Goal: Book appointment/travel/reservation

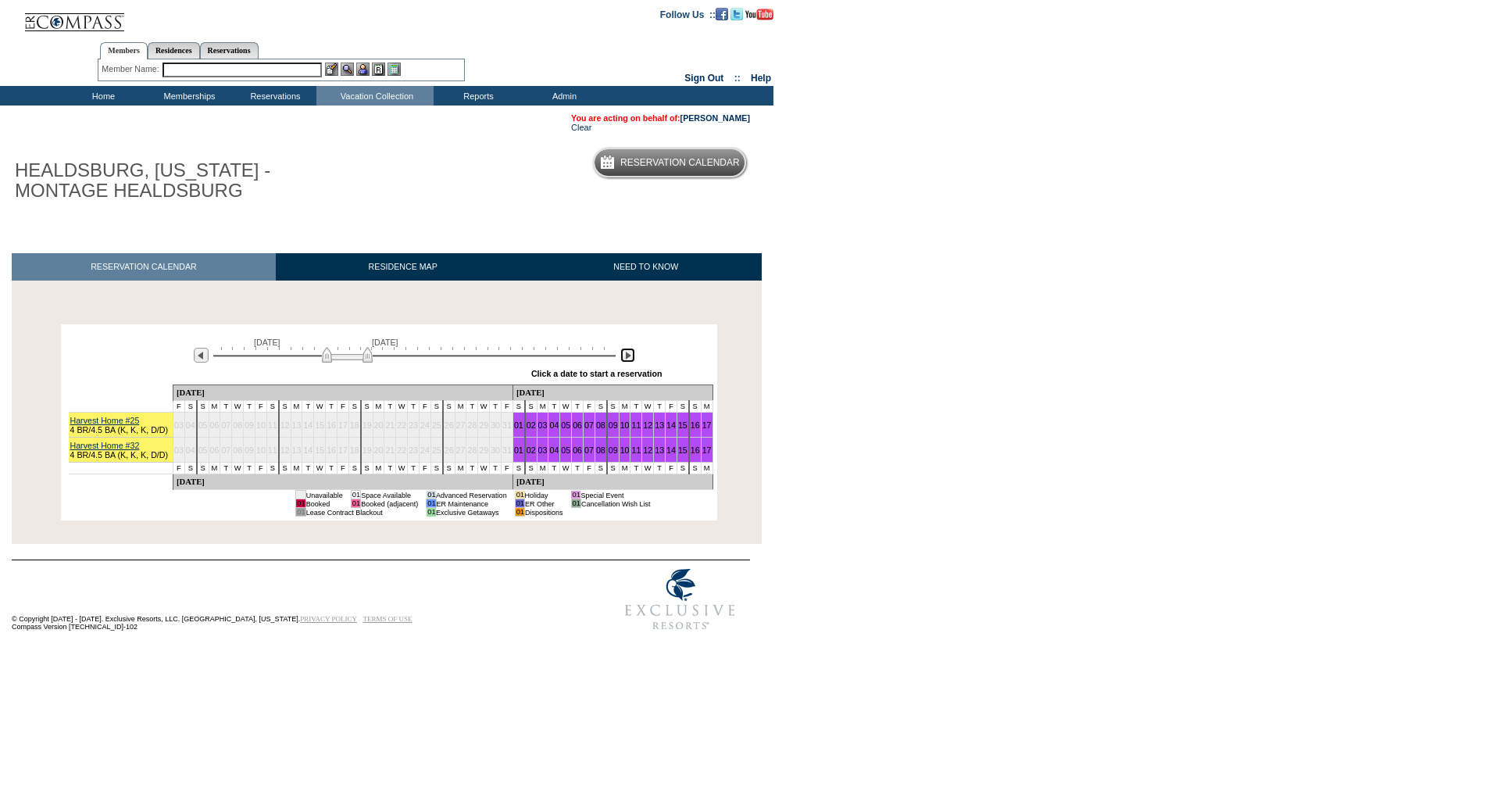
click at [625, 358] on img at bounding box center [627, 355] width 15 height 15
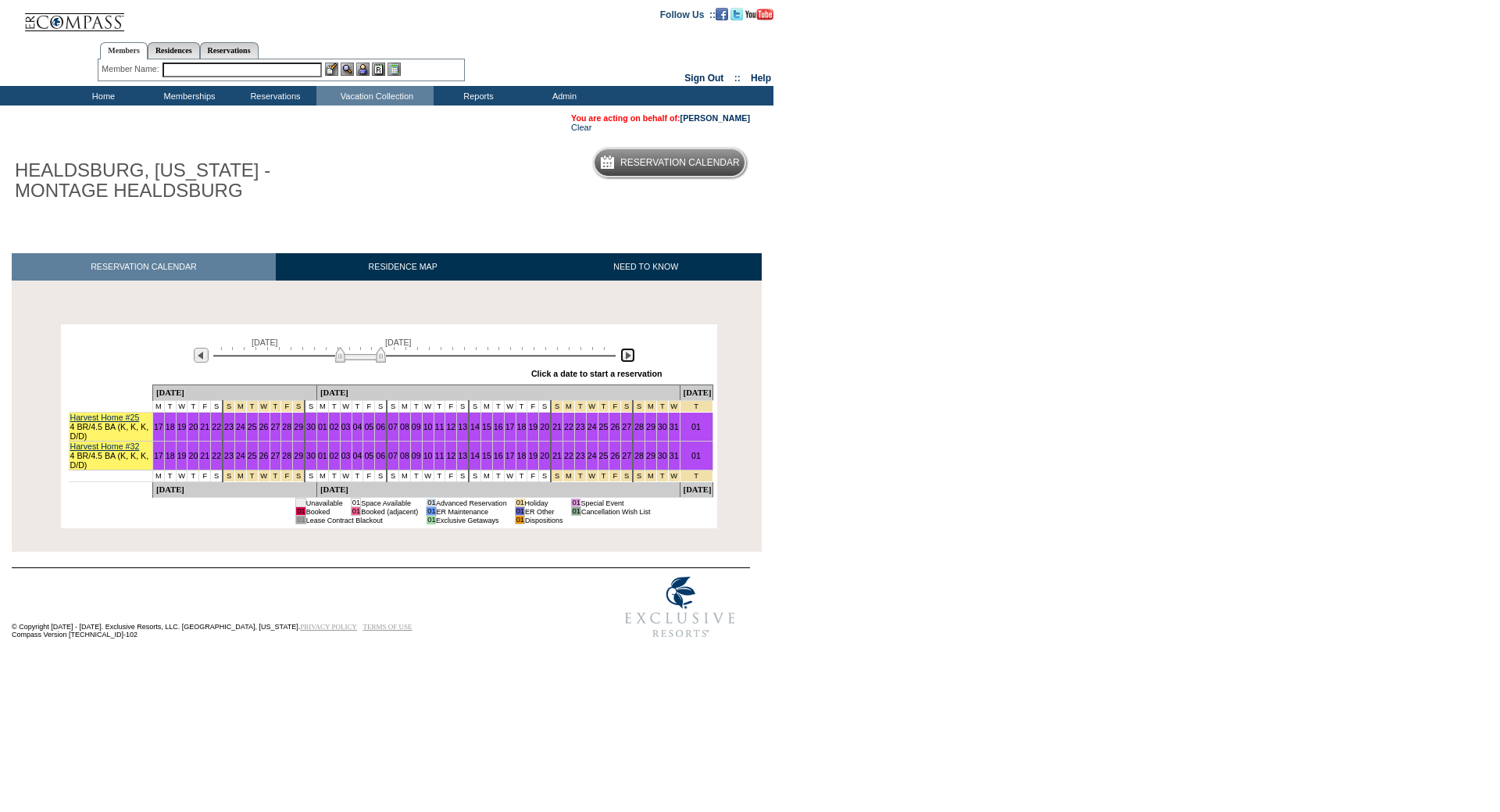
click at [625, 358] on img at bounding box center [627, 355] width 15 height 15
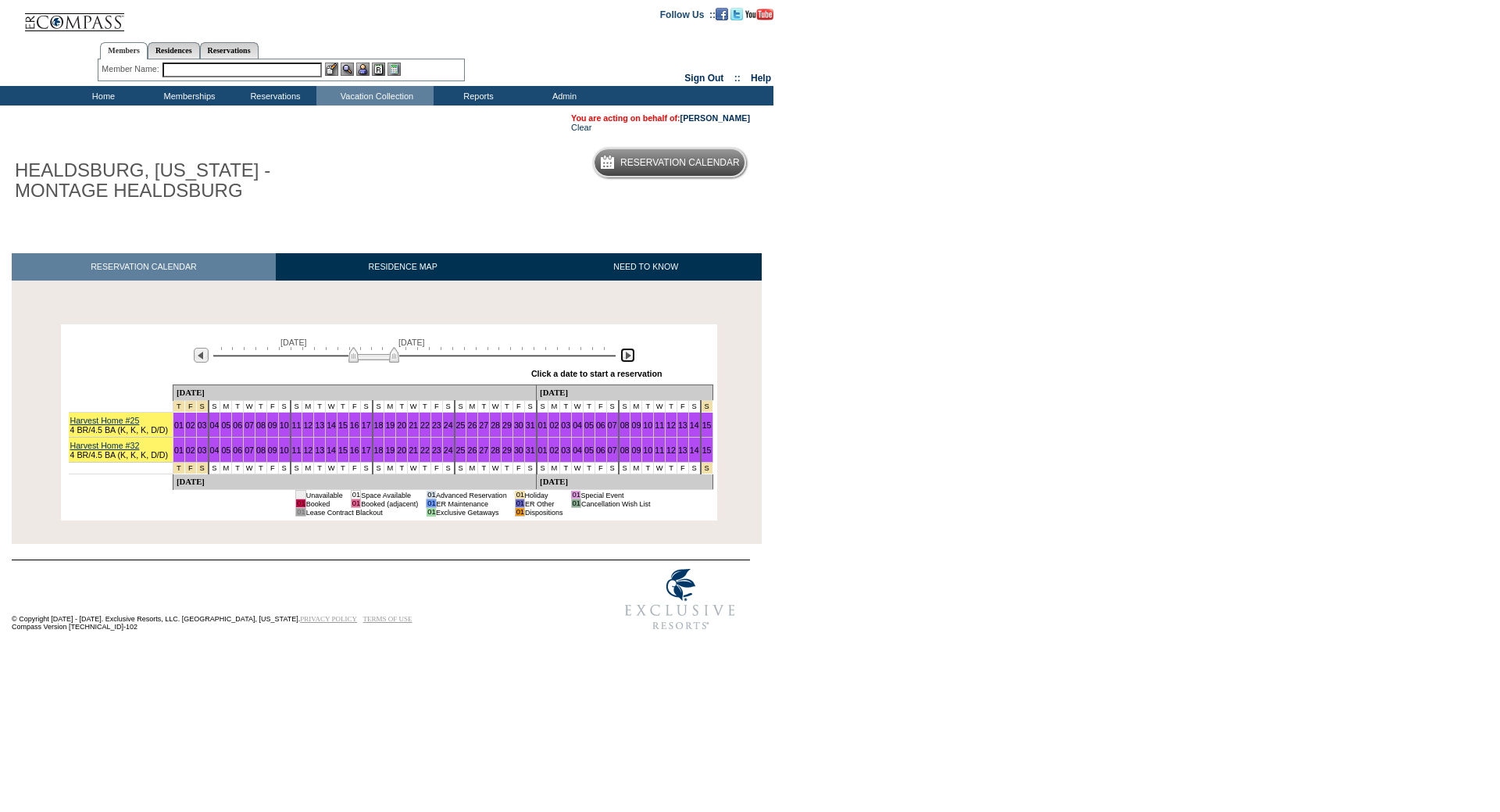
click at [625, 358] on img at bounding box center [627, 355] width 15 height 15
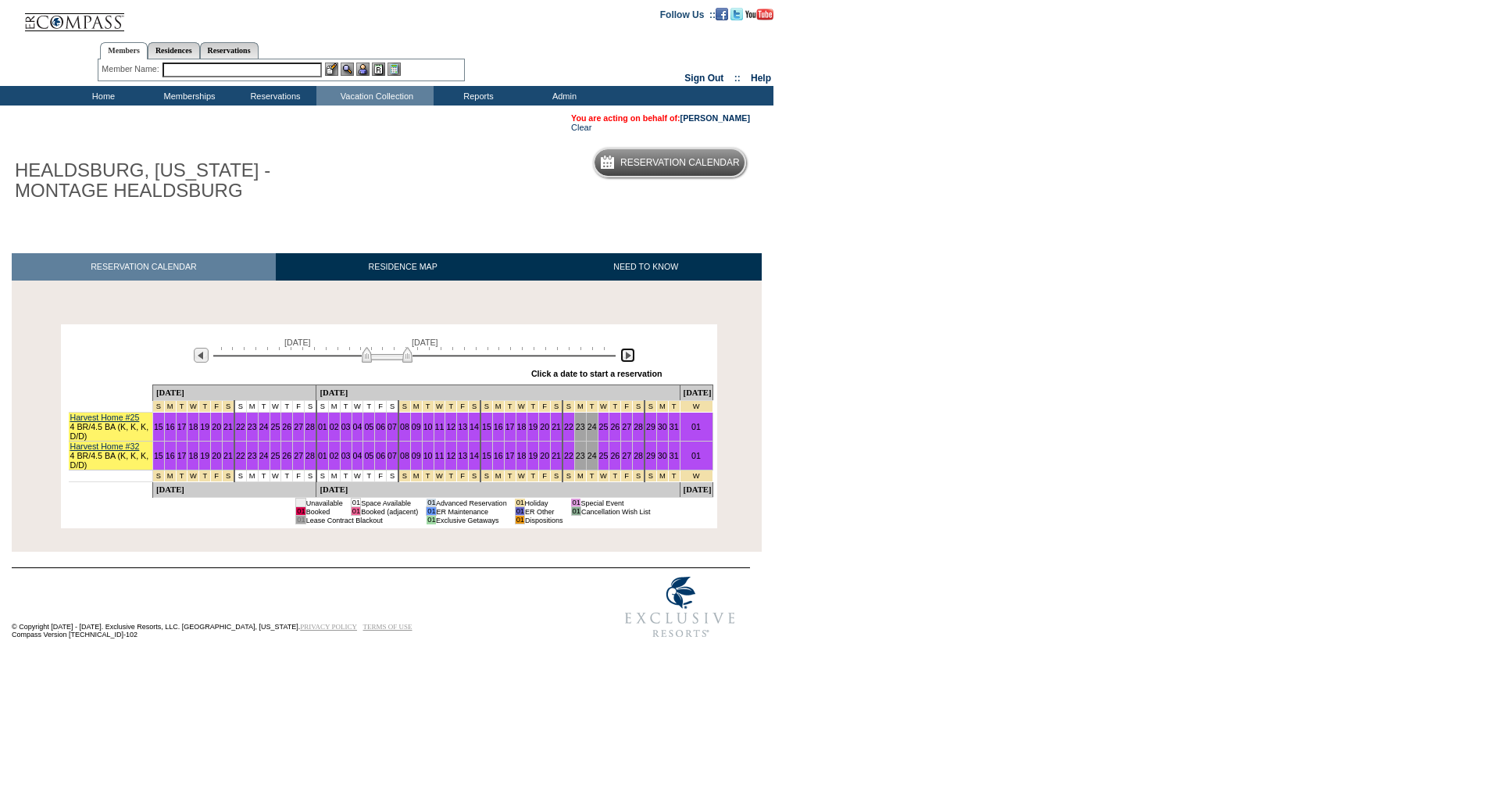
click at [625, 358] on img at bounding box center [627, 355] width 15 height 15
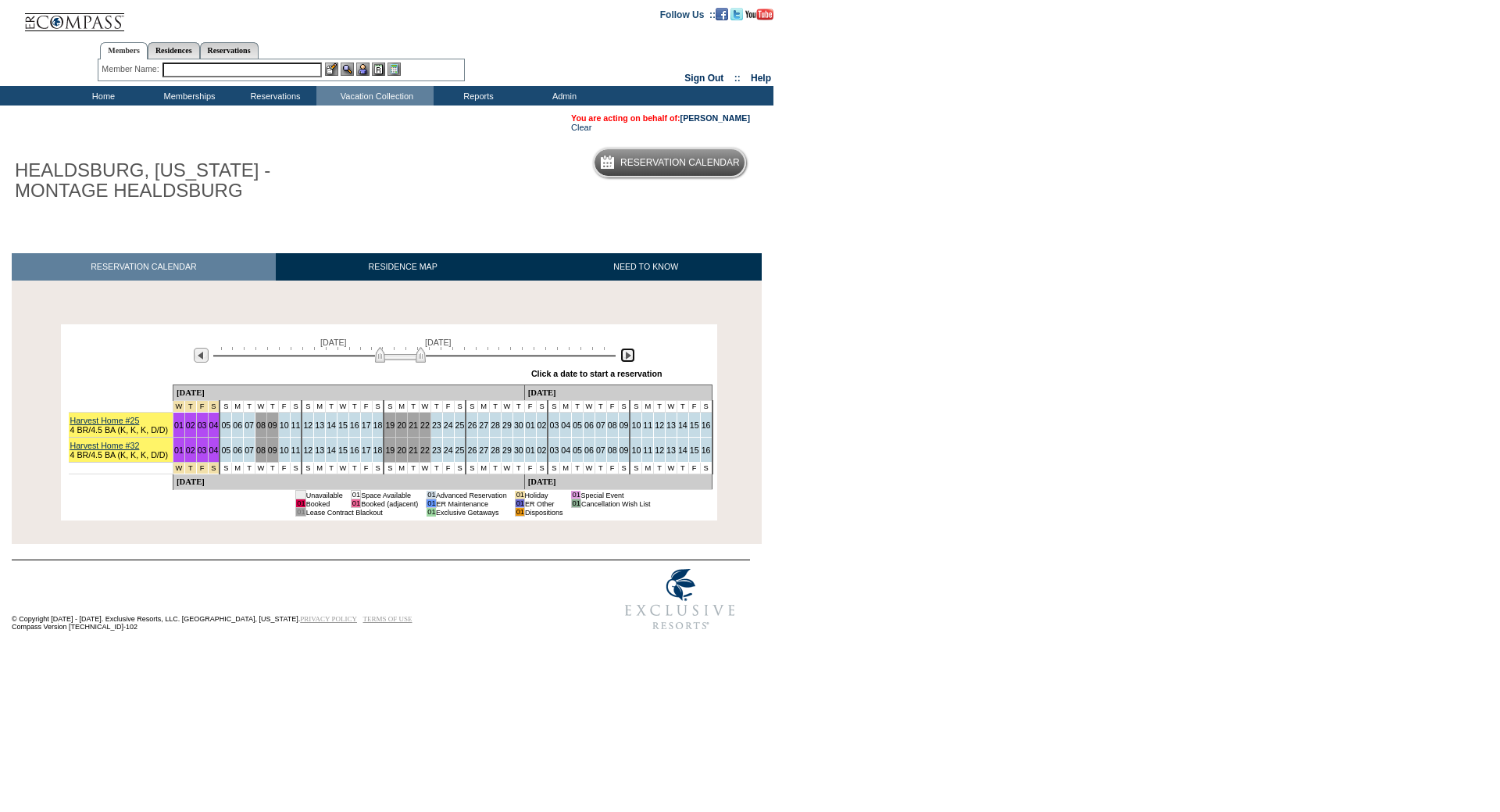
click at [625, 358] on img at bounding box center [627, 355] width 15 height 15
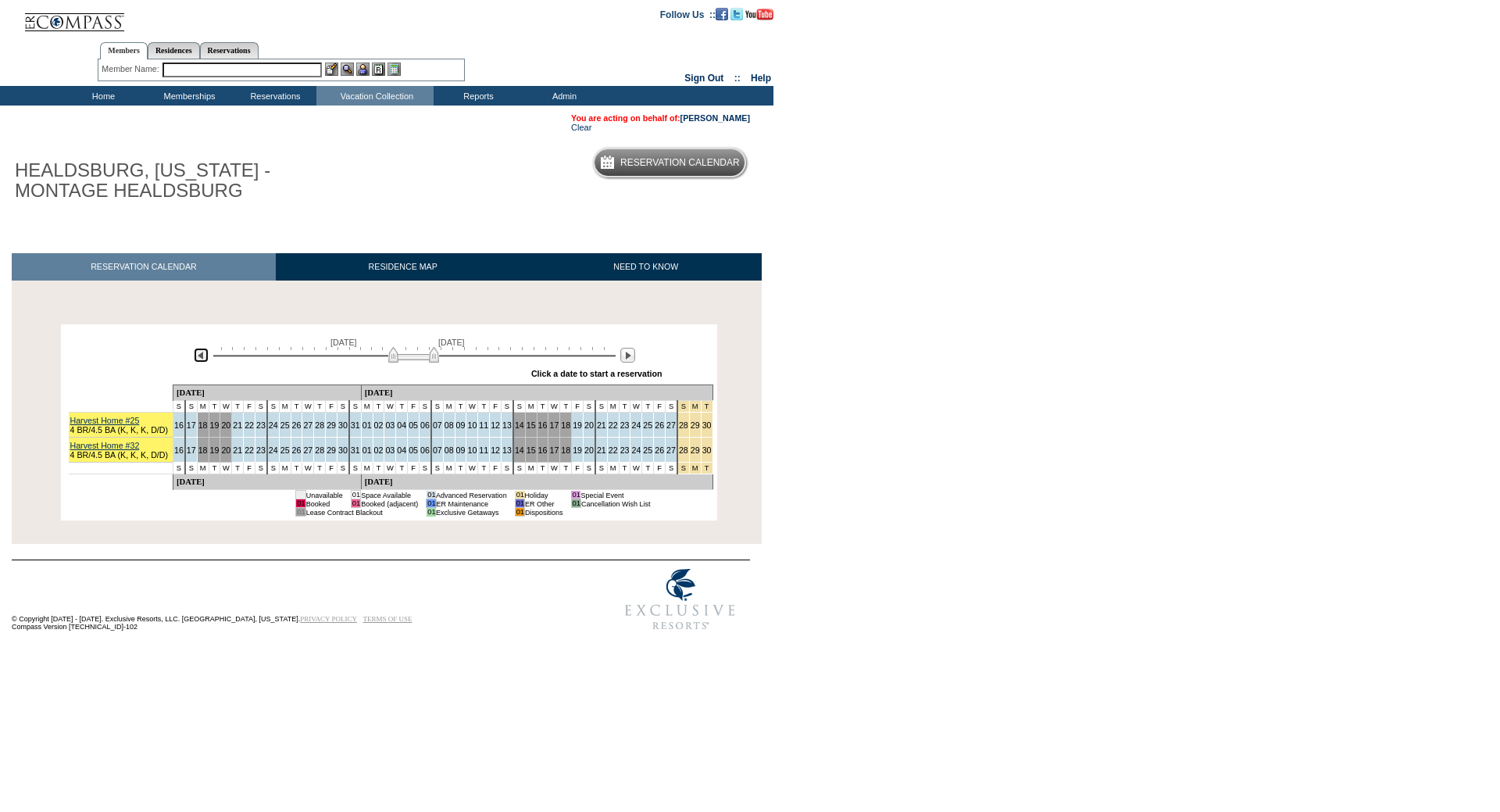
click at [196, 360] on img at bounding box center [201, 355] width 15 height 15
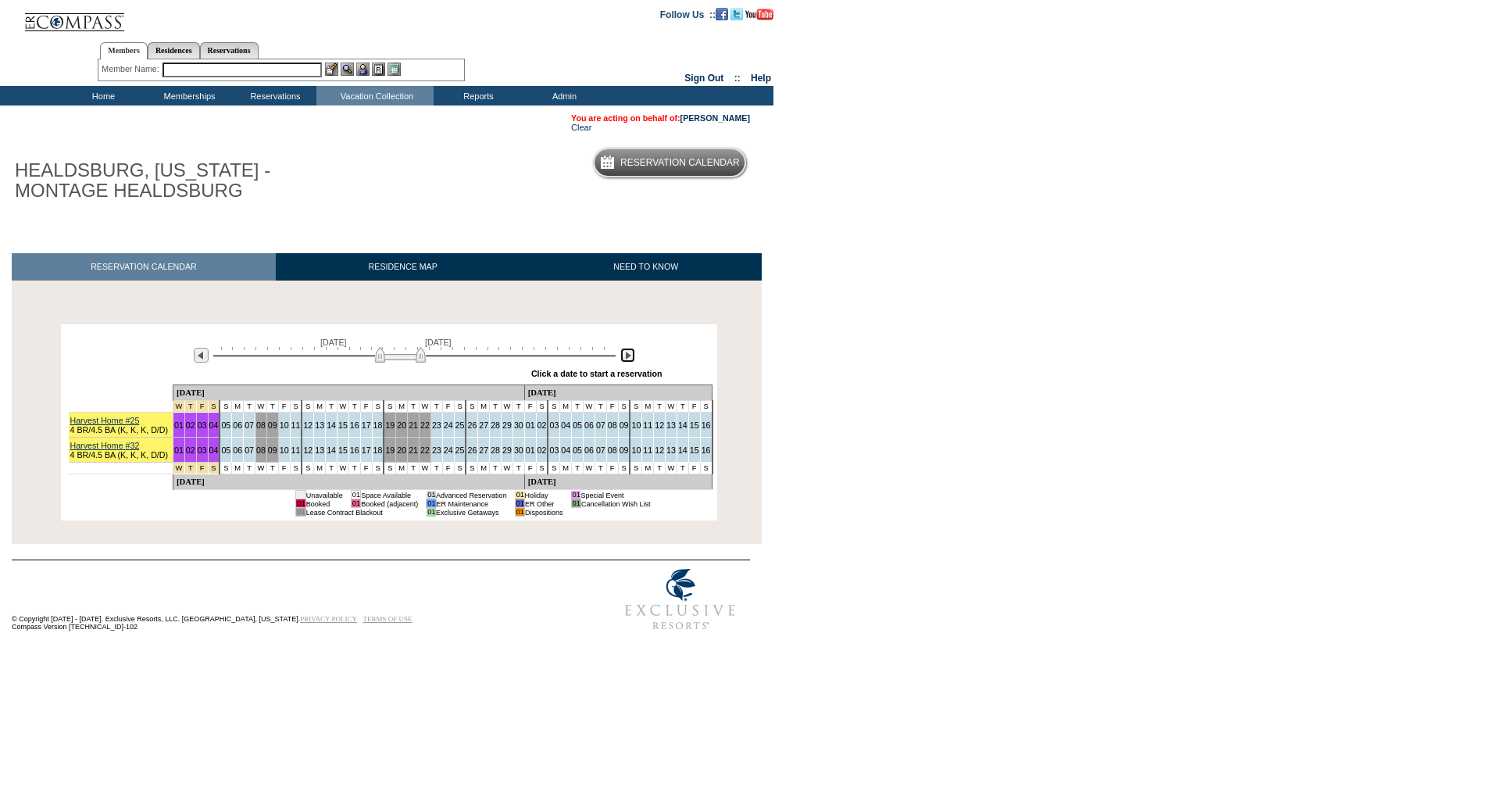
click at [629, 362] on img at bounding box center [627, 355] width 15 height 15
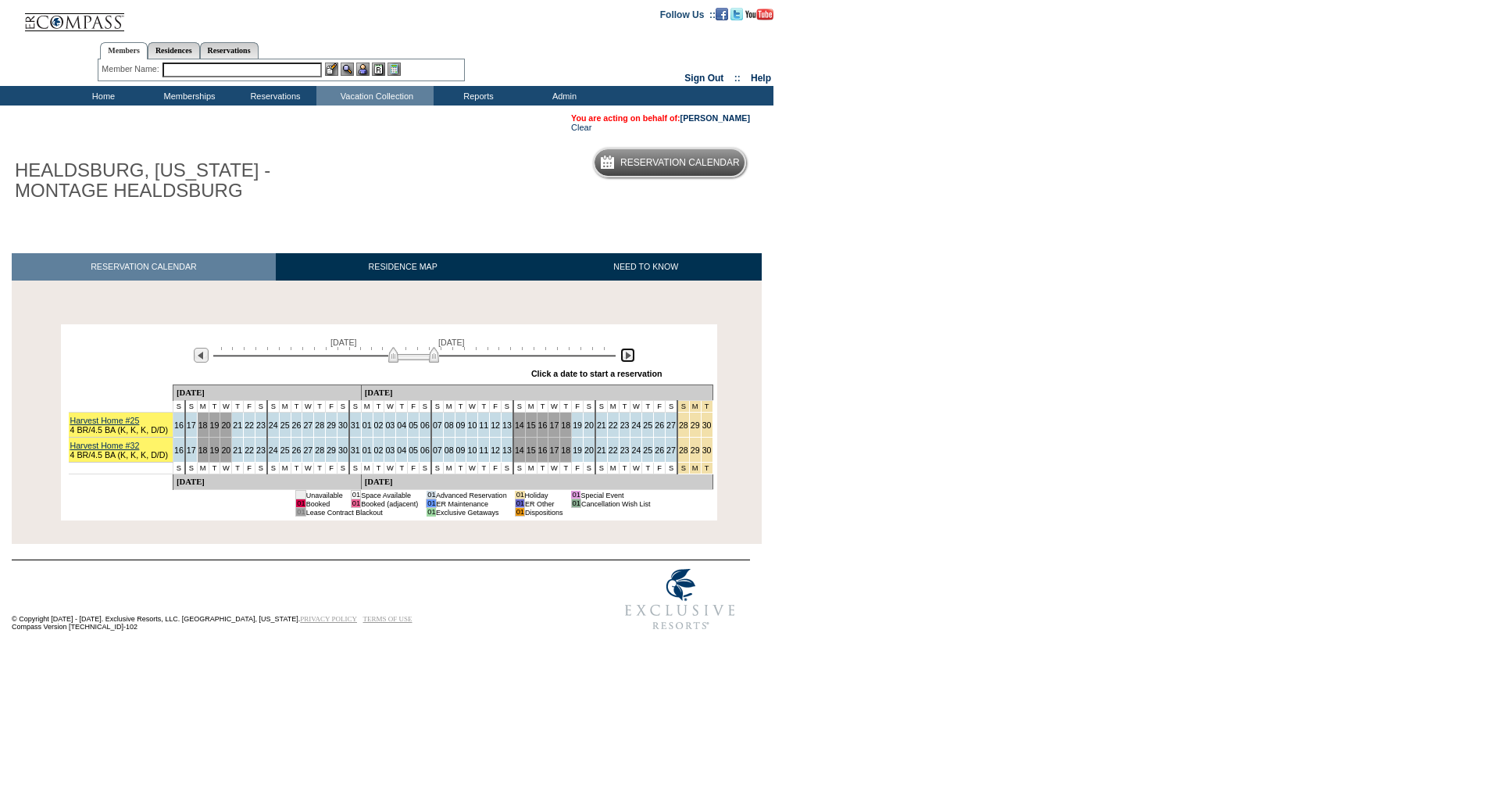
click at [629, 362] on img at bounding box center [627, 355] width 15 height 15
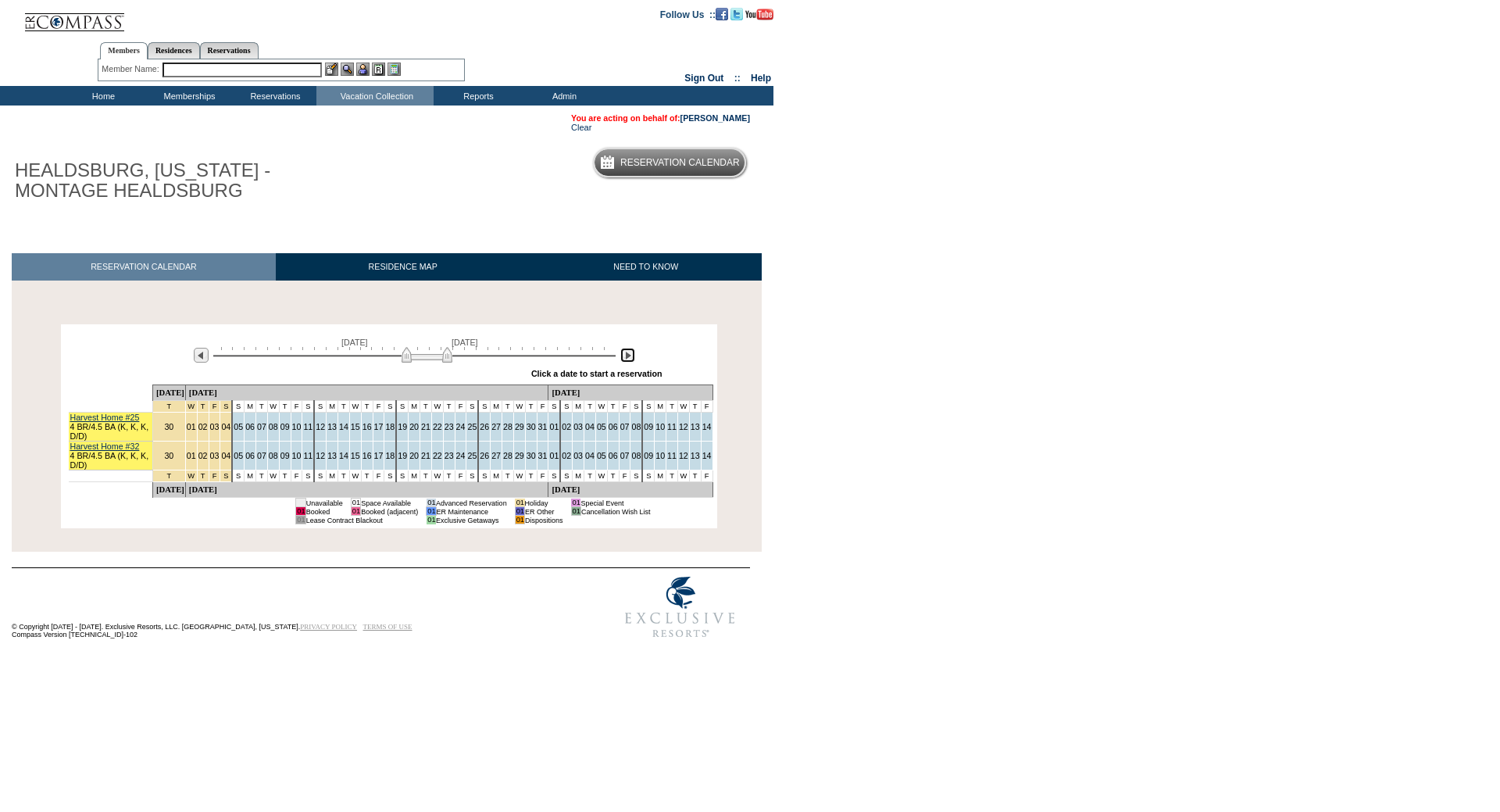
click at [629, 362] on img at bounding box center [627, 355] width 15 height 15
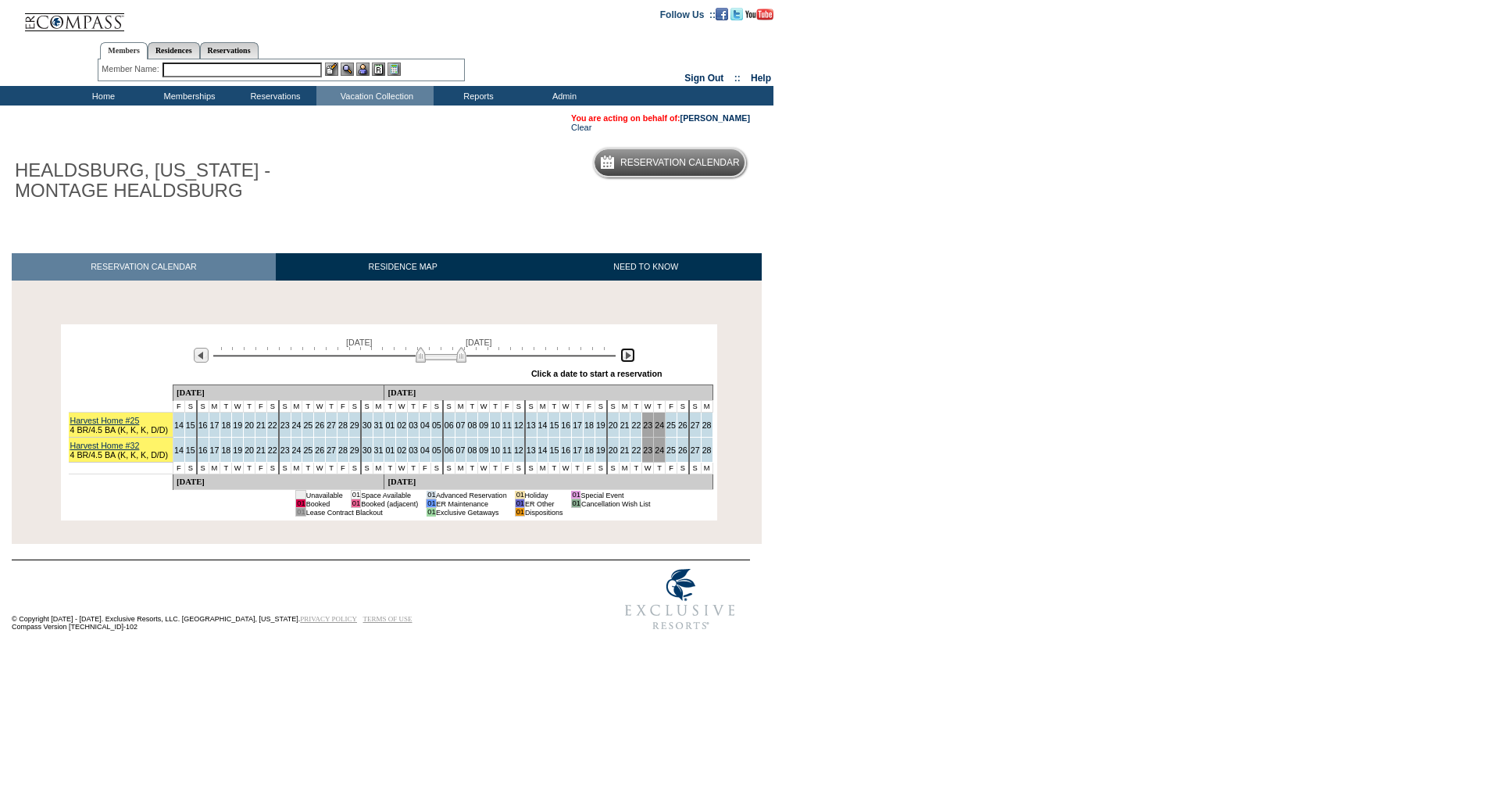
click at [629, 362] on img at bounding box center [627, 355] width 15 height 15
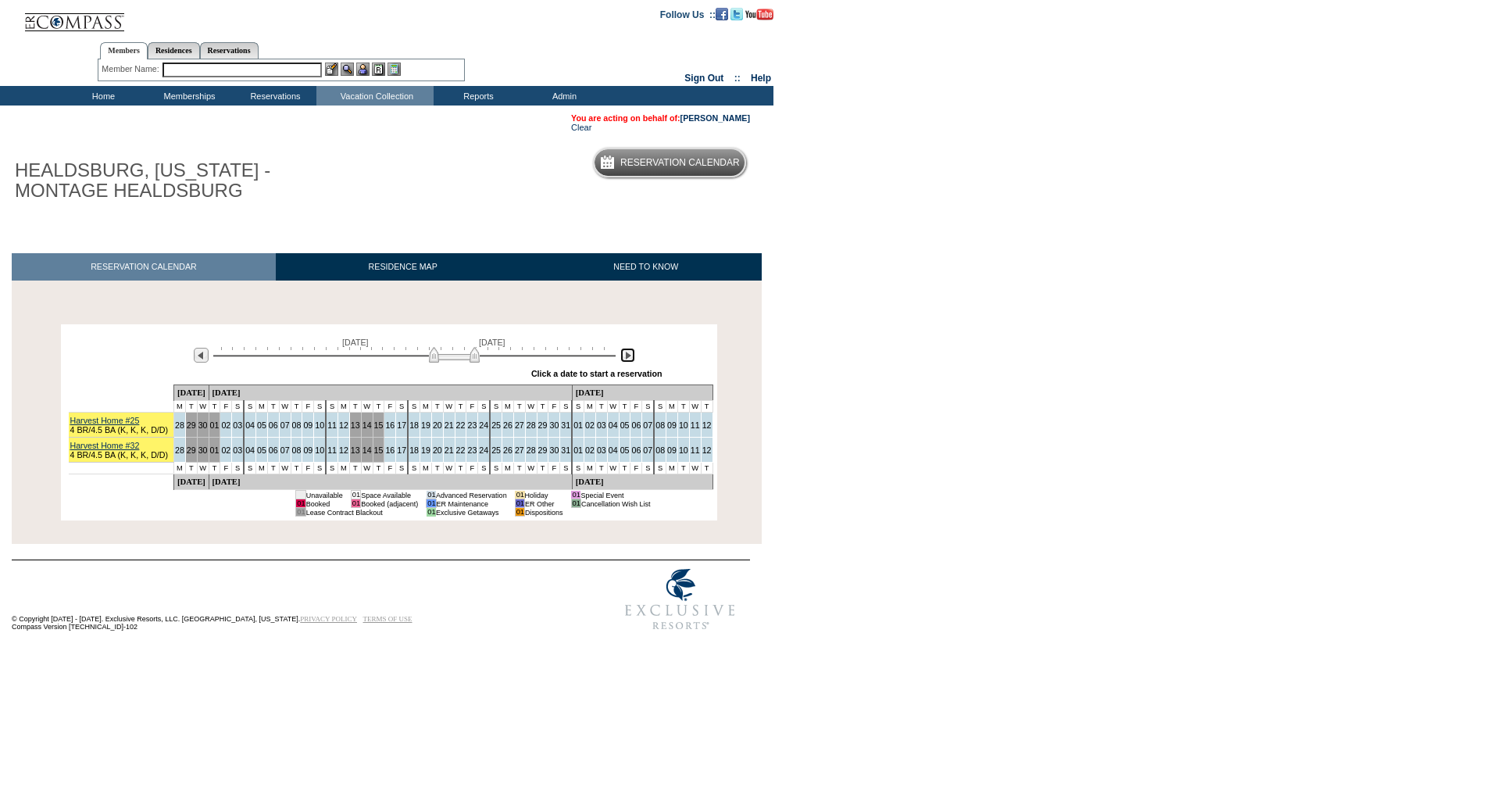
click at [629, 362] on img at bounding box center [627, 355] width 15 height 15
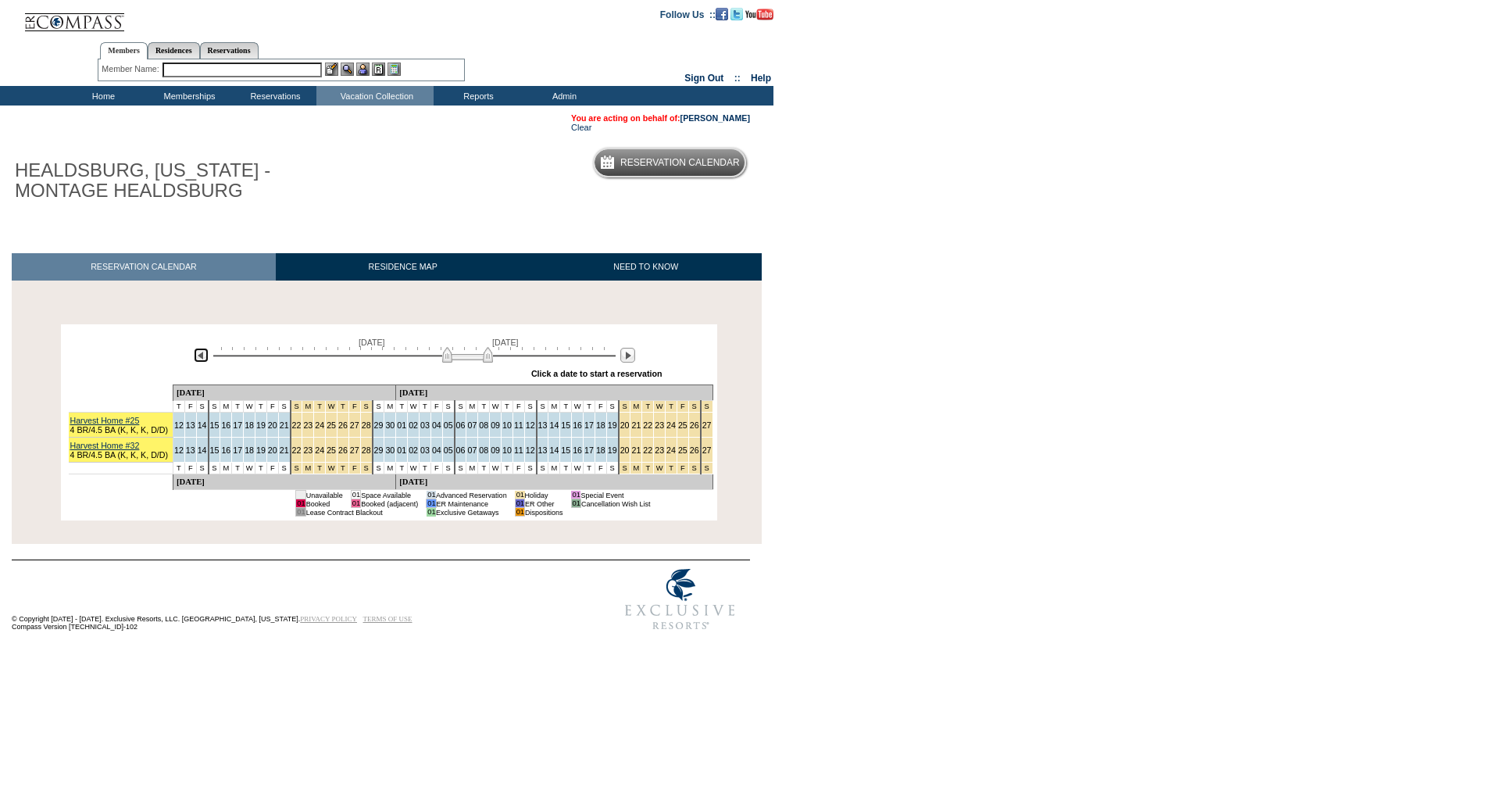
click at [200, 356] on img at bounding box center [201, 355] width 15 height 15
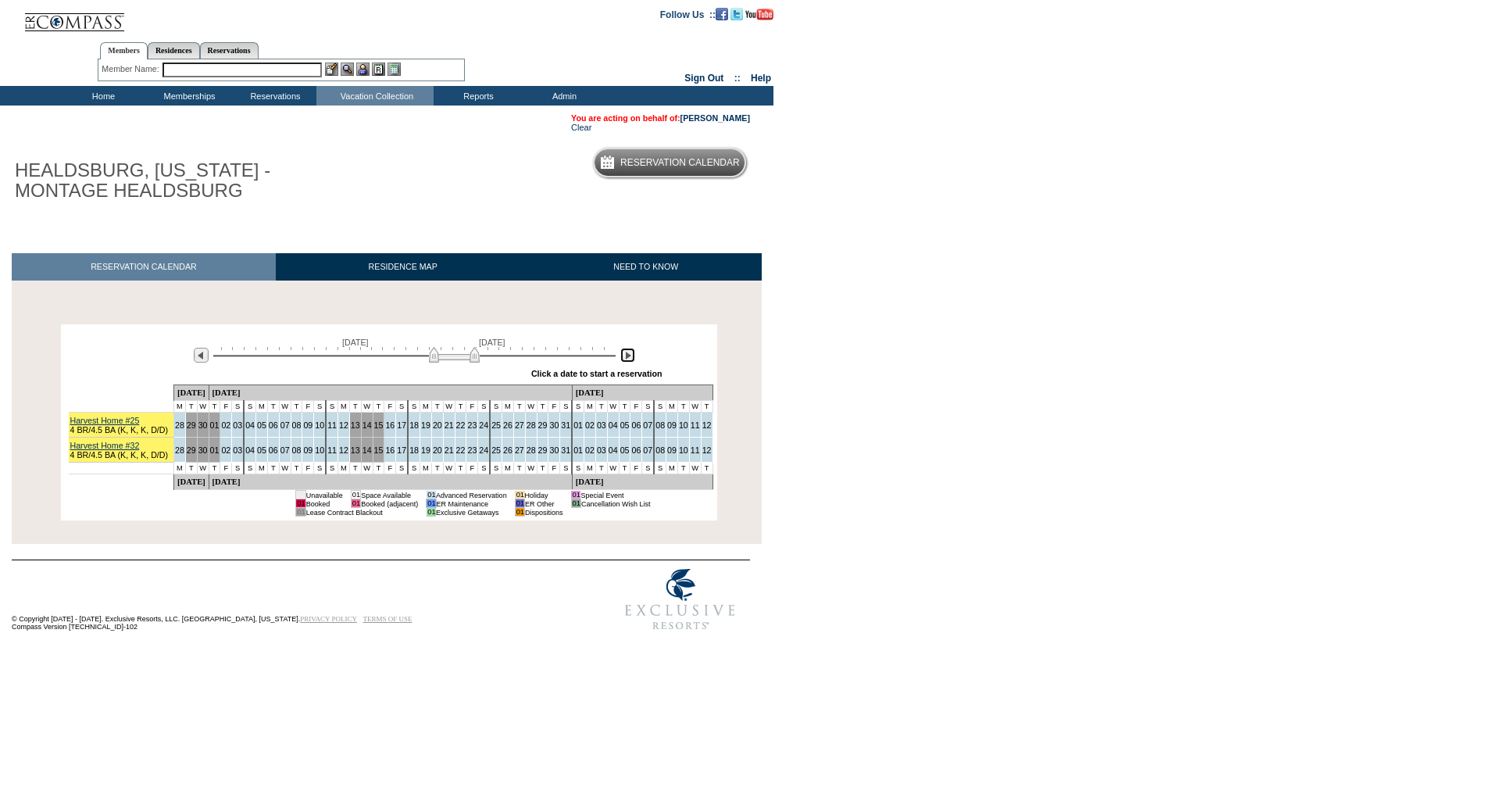
click at [627, 360] on img at bounding box center [627, 355] width 15 height 15
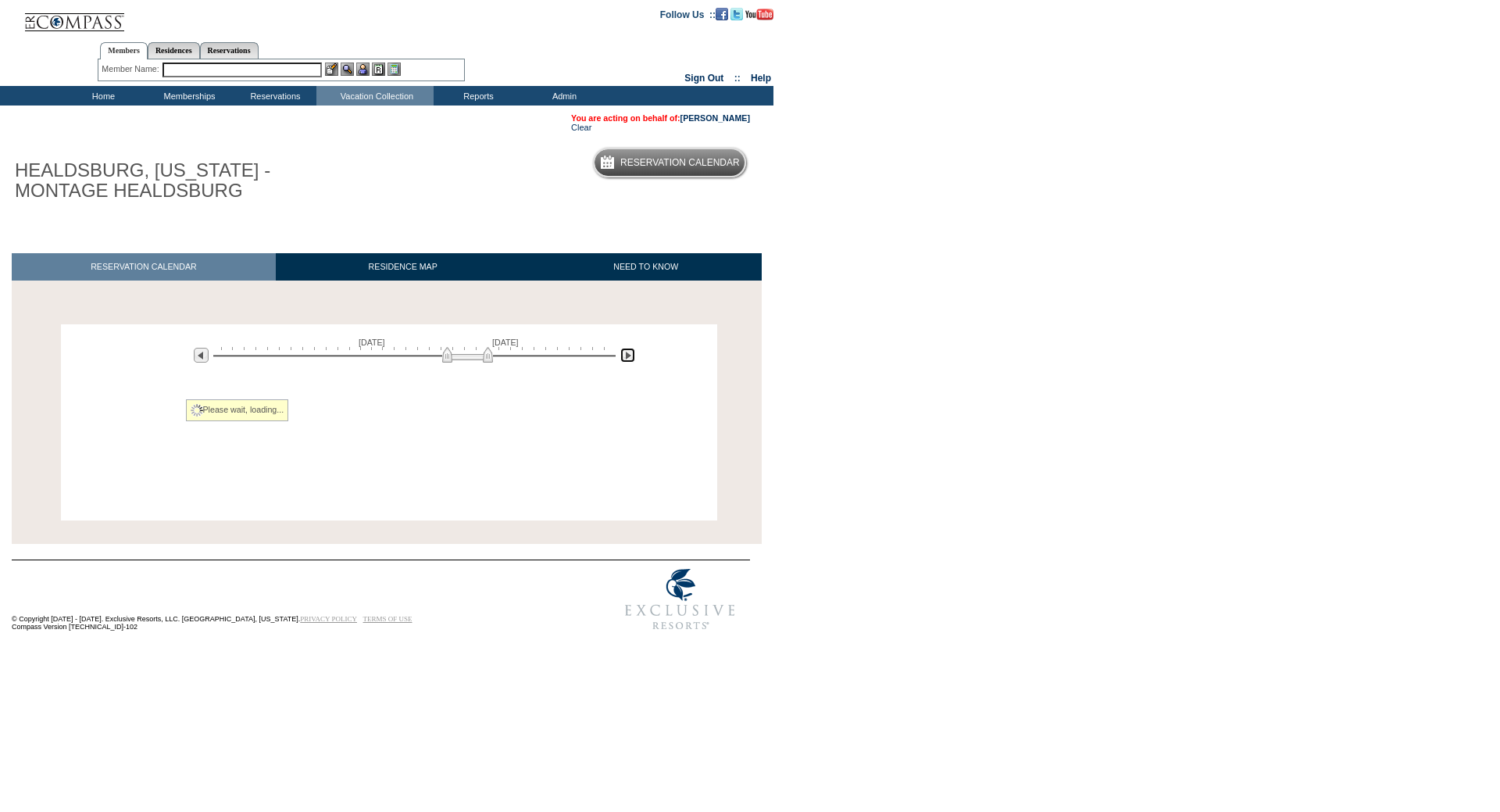
click at [627, 360] on img at bounding box center [627, 355] width 15 height 15
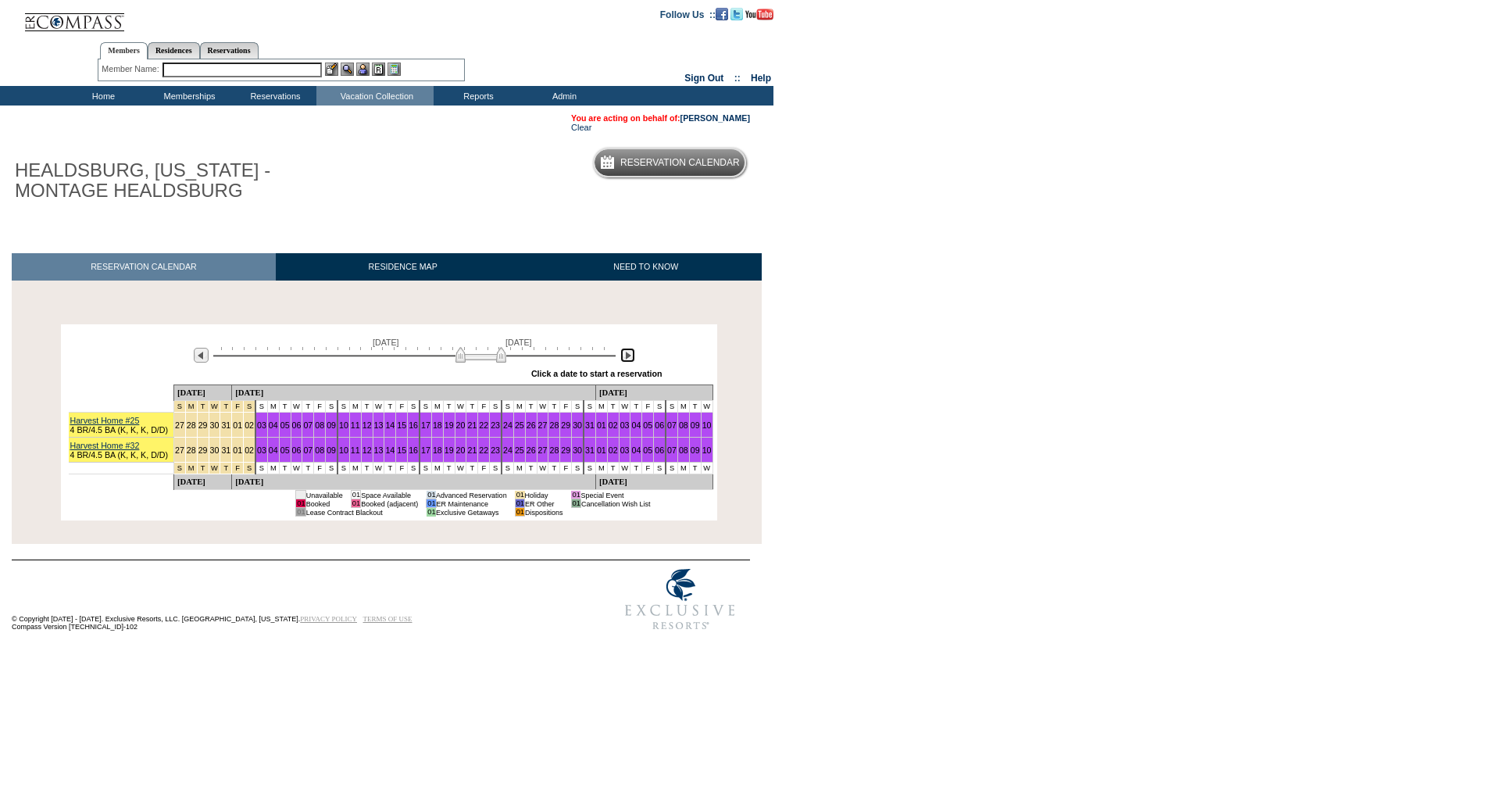
click at [627, 360] on img at bounding box center [627, 355] width 15 height 15
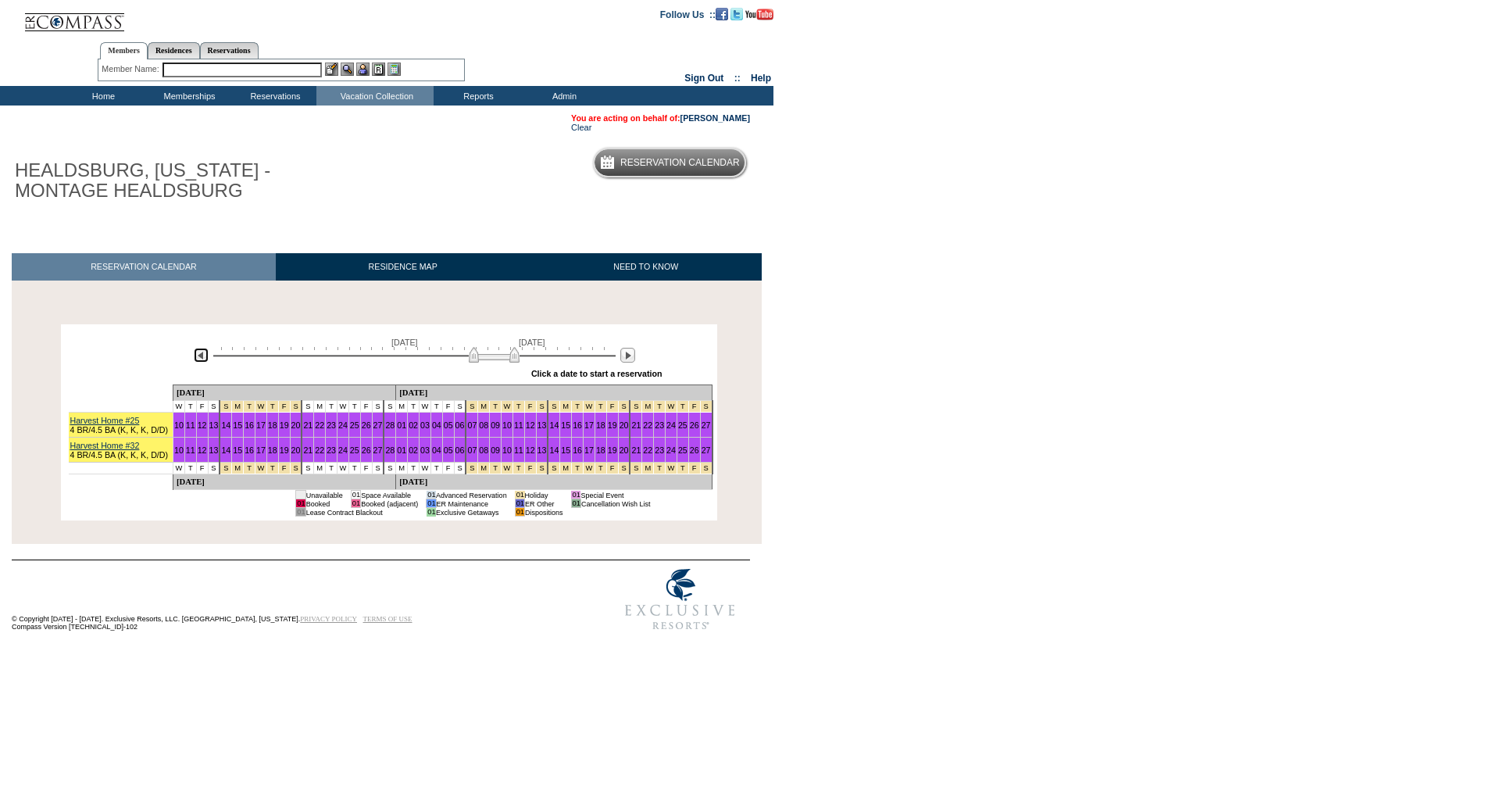
click at [197, 357] on img at bounding box center [201, 355] width 15 height 15
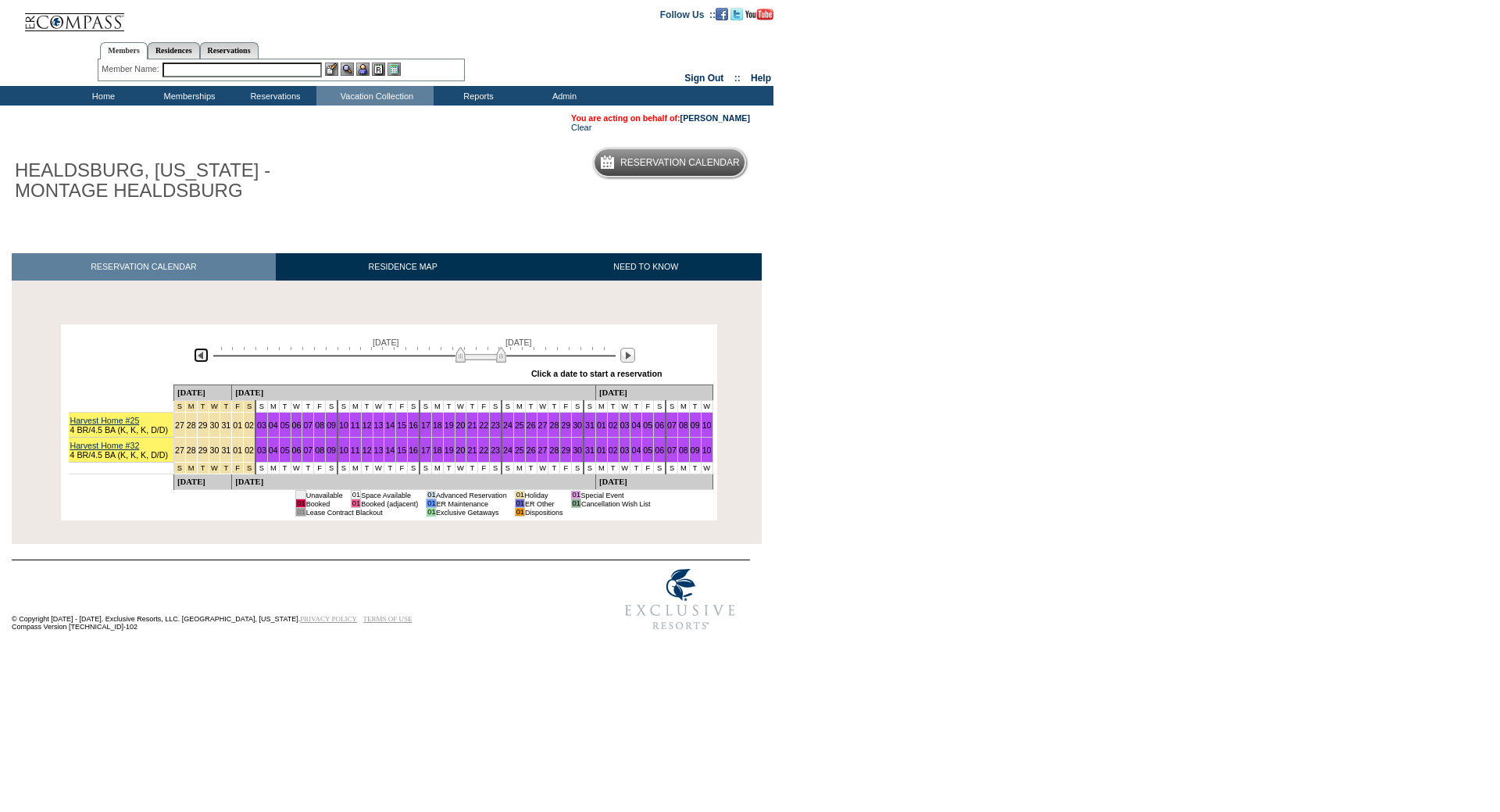
click at [197, 357] on img at bounding box center [201, 355] width 15 height 15
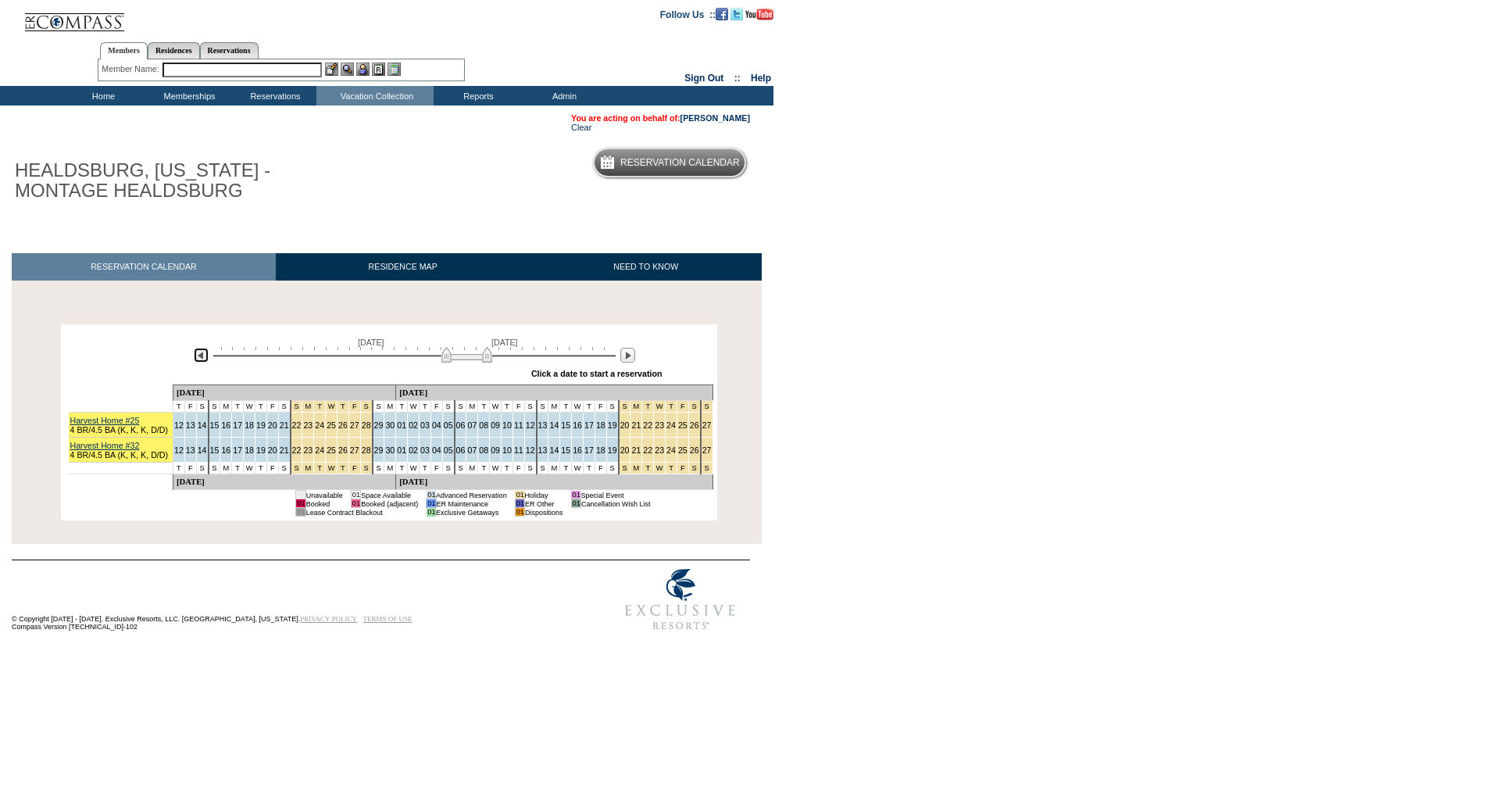
click at [447, 363] on img at bounding box center [466, 354] width 51 height 15
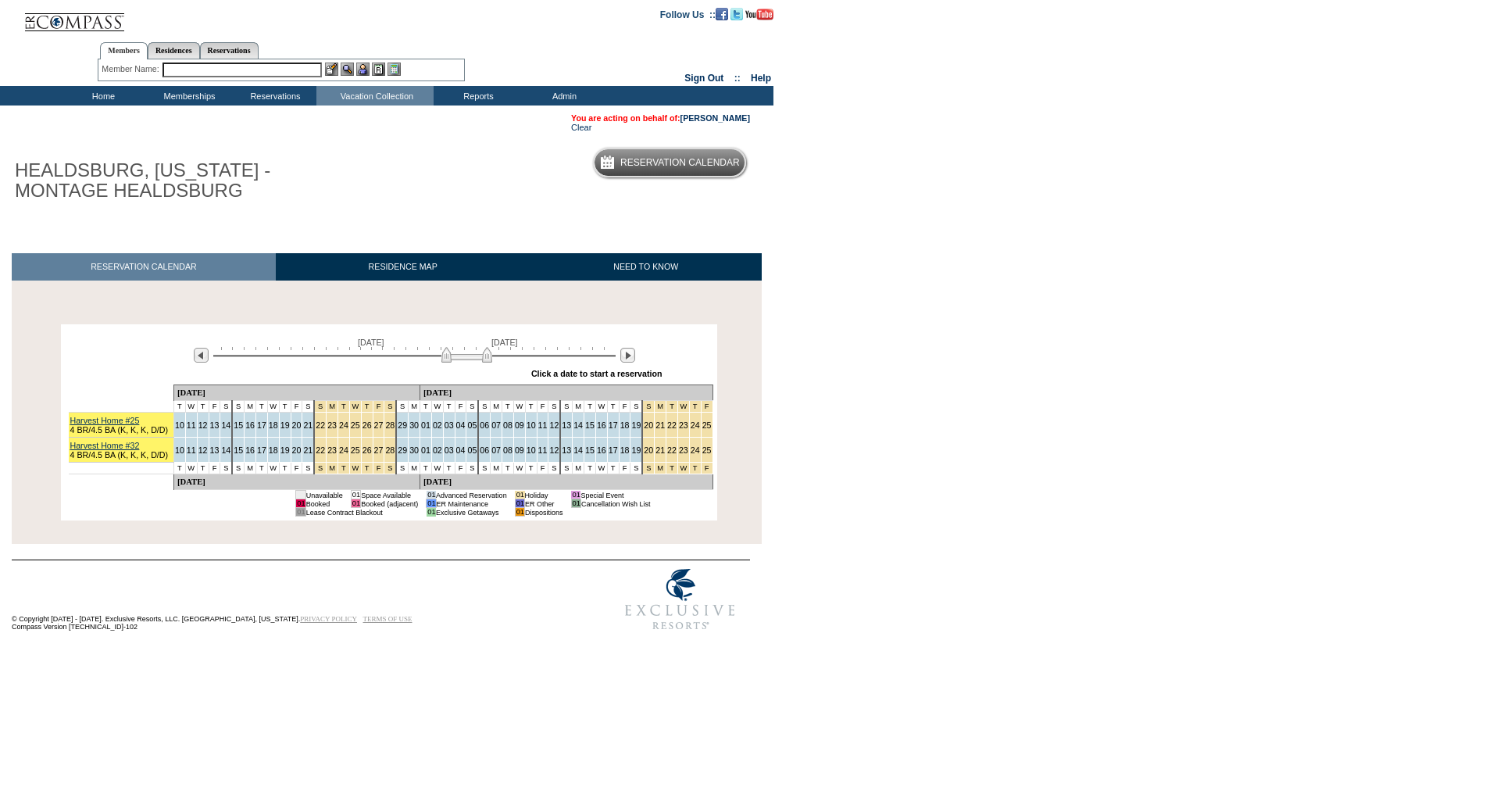
click at [763, 258] on body "Follow Us ::" at bounding box center [750, 406] width 1500 height 812
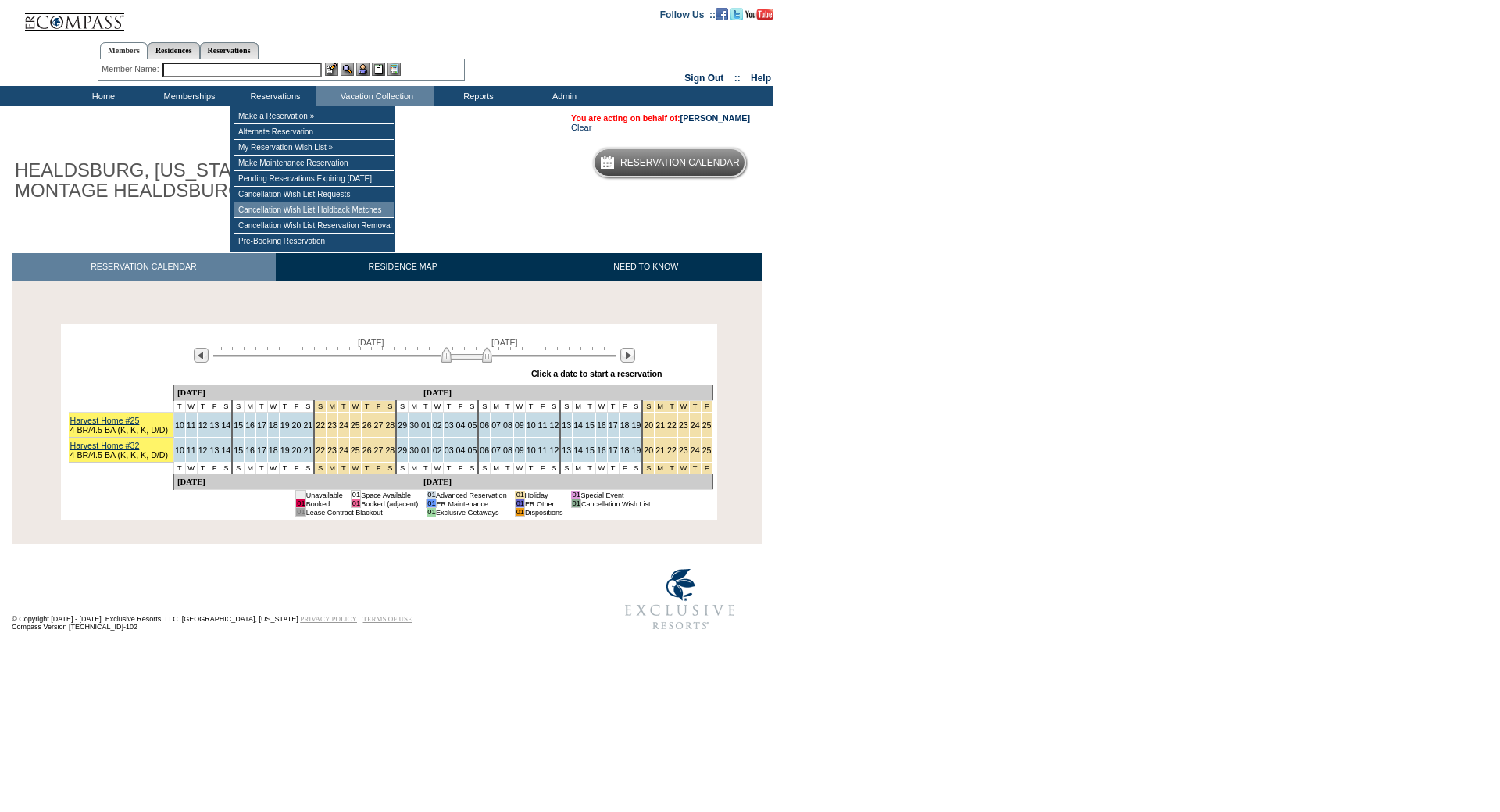
click at [290, 209] on td "Cancellation Wish List Holdback Matches" at bounding box center [314, 210] width 159 height 15
